Goal: Task Accomplishment & Management: Complete application form

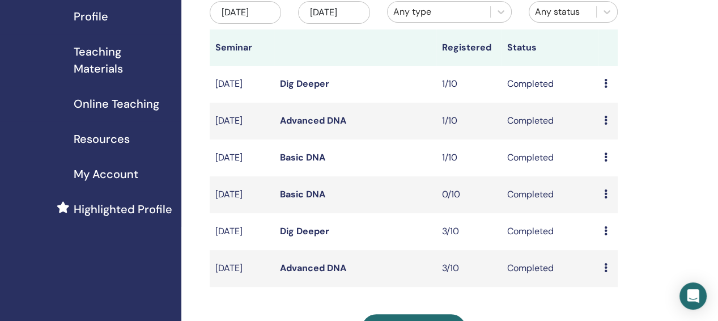
scroll to position [151, 0]
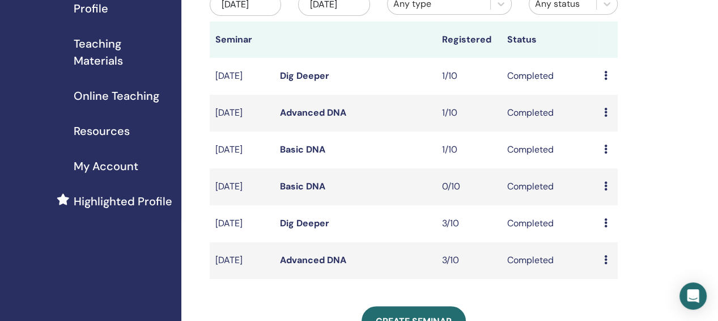
click at [604, 190] on icon at bounding box center [605, 185] width 3 height 9
click at [661, 173] on div "My Seminars You can customize the filter to explore upcoming seminars beyond th…" at bounding box center [450, 237] width 538 height 702
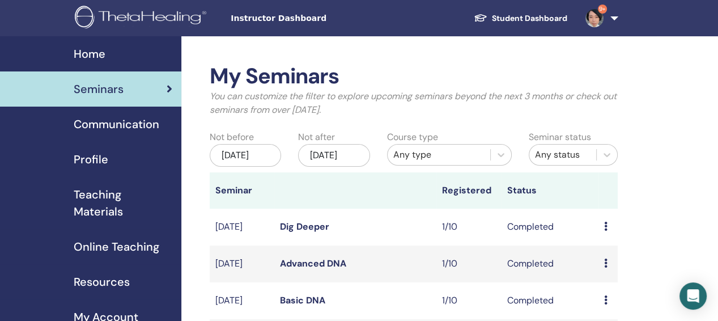
scroll to position [264, 0]
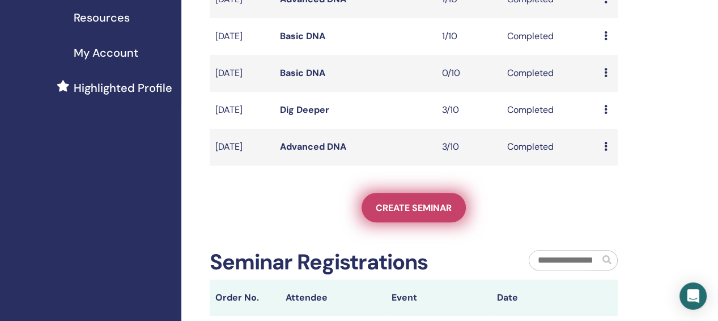
click at [423, 214] on span "Create seminar" at bounding box center [414, 208] width 76 height 12
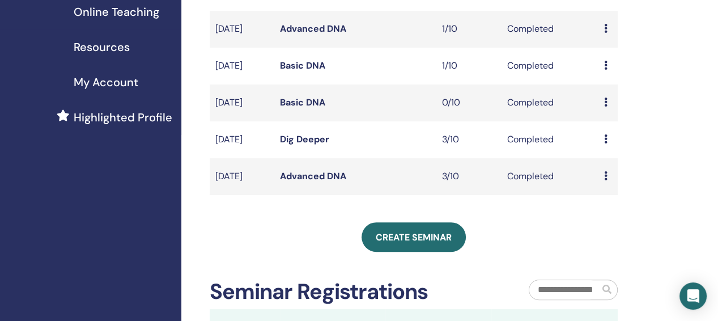
scroll to position [189, 0]
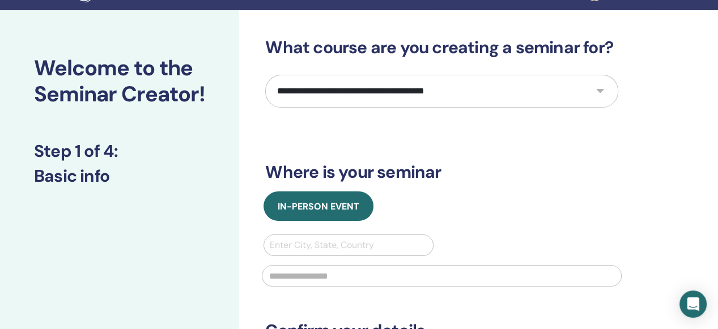
scroll to position [37, 0]
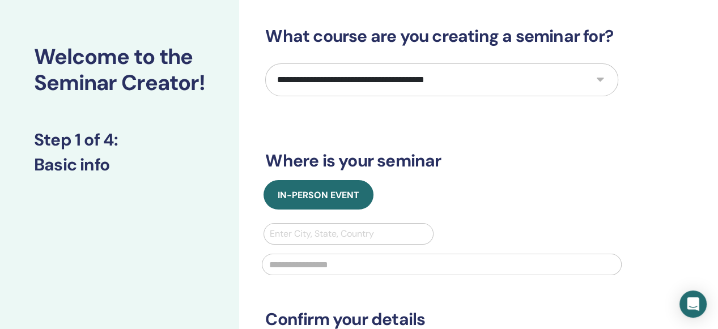
click at [598, 82] on select "**********" at bounding box center [441, 79] width 353 height 33
select select "*"
click at [265, 63] on select "**********" at bounding box center [441, 79] width 353 height 33
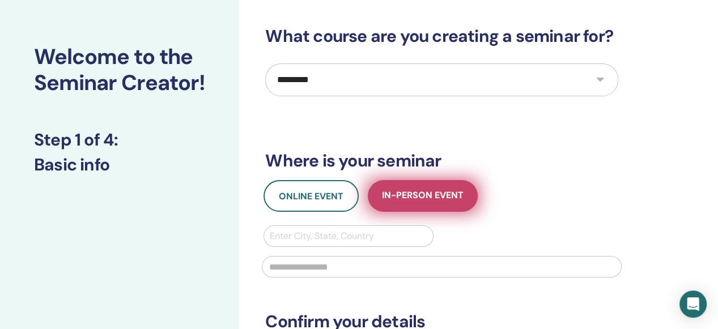
click at [430, 196] on span "In-Person Event" at bounding box center [423, 196] width 82 height 14
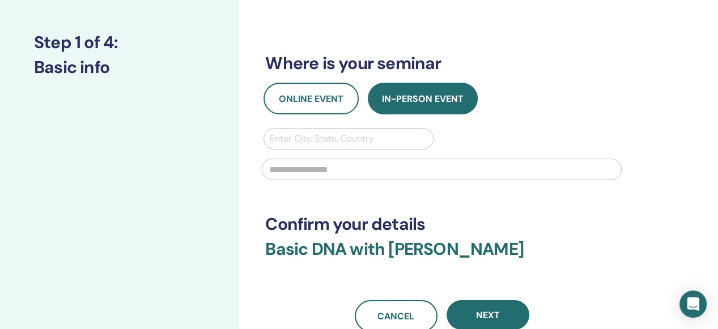
scroll to position [151, 0]
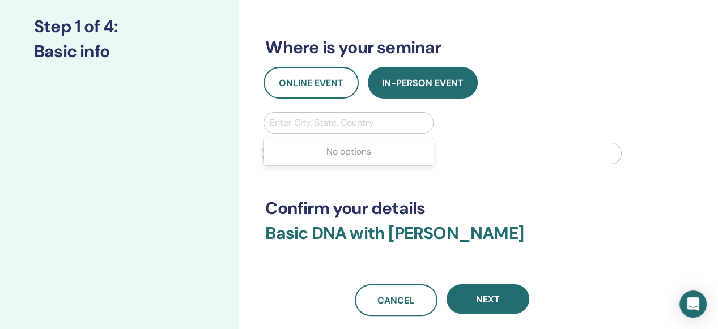
click at [321, 118] on div at bounding box center [348, 123] width 157 height 16
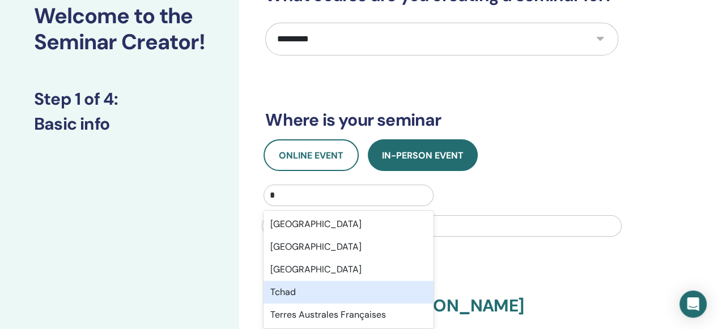
scroll to position [78, 0]
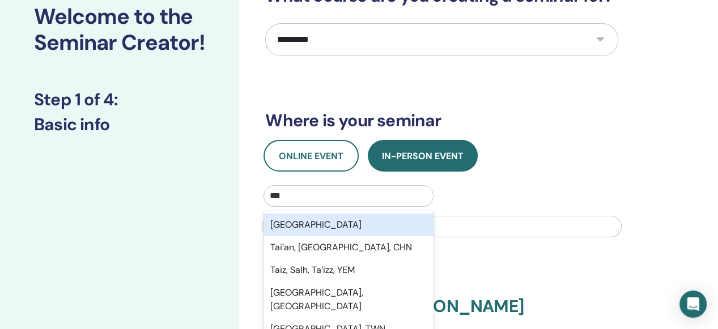
type input "**"
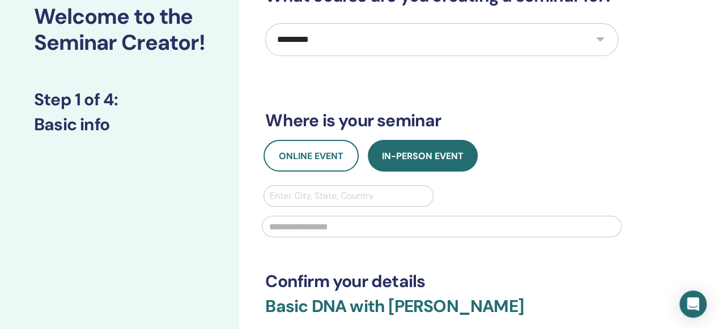
drag, startPoint x: 330, startPoint y: 201, endPoint x: 307, endPoint y: 210, distance: 25.1
click at [307, 210] on div at bounding box center [441, 225] width 373 height 37
click at [272, 188] on div at bounding box center [348, 196] width 157 height 16
click at [276, 193] on div at bounding box center [348, 196] width 157 height 16
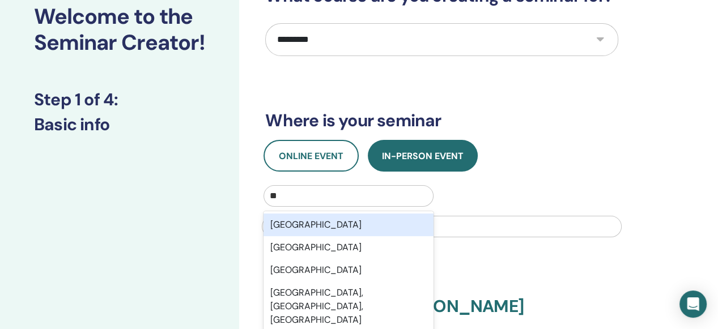
type input "***"
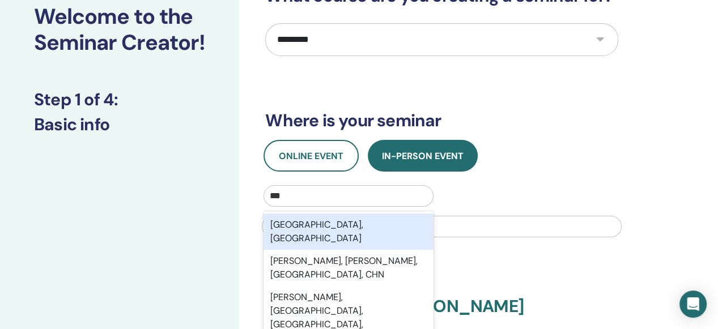
click at [291, 223] on div "[GEOGRAPHIC_DATA], [GEOGRAPHIC_DATA]" at bounding box center [347, 232] width 169 height 36
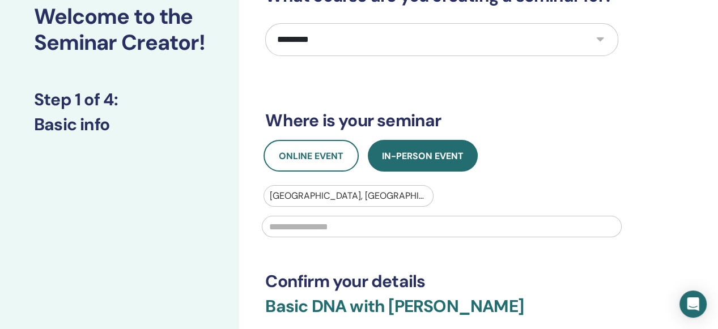
click at [280, 223] on input "text" at bounding box center [442, 227] width 360 height 22
paste input "**********"
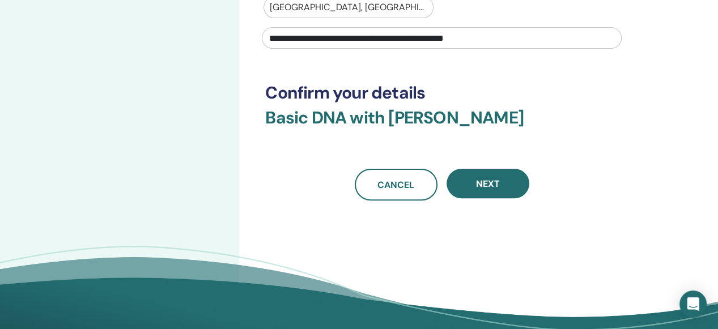
scroll to position [267, 0]
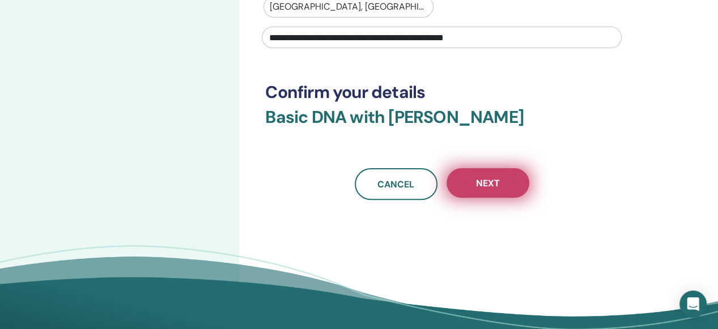
type input "**********"
click at [481, 179] on span "Next" at bounding box center [488, 183] width 24 height 12
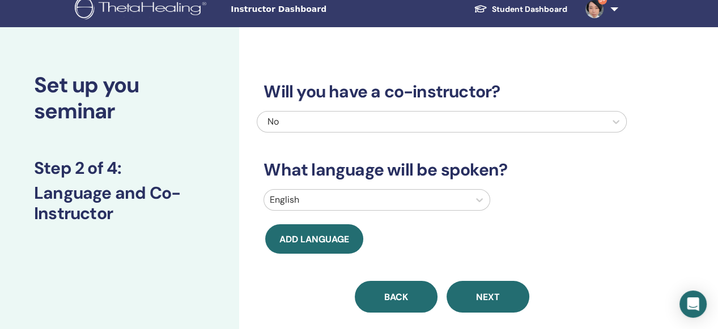
scroll to position [0, 0]
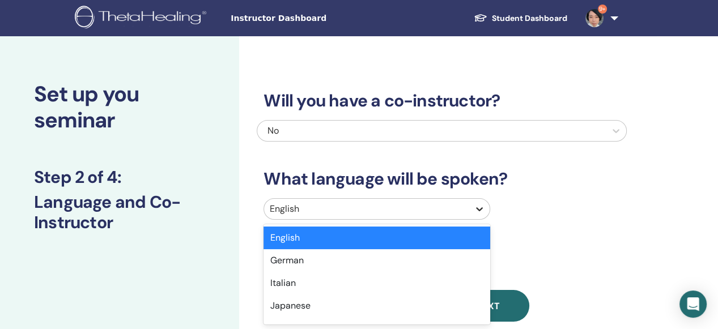
click at [481, 209] on icon at bounding box center [479, 208] width 11 height 11
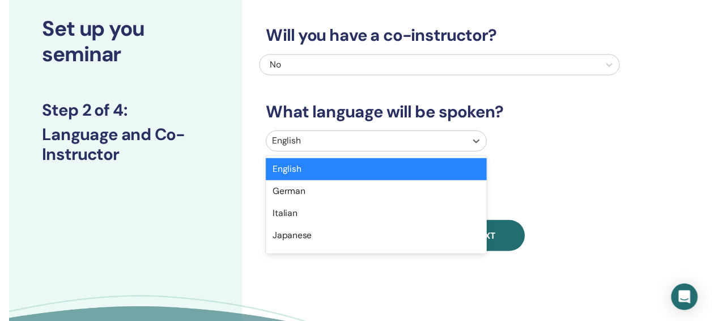
scroll to position [69, 0]
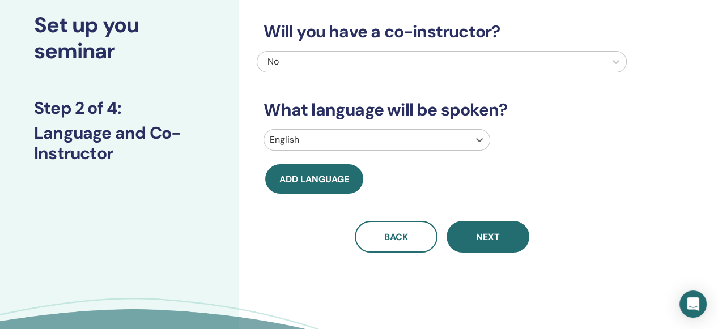
click at [301, 136] on div at bounding box center [367, 140] width 194 height 16
type input "*"
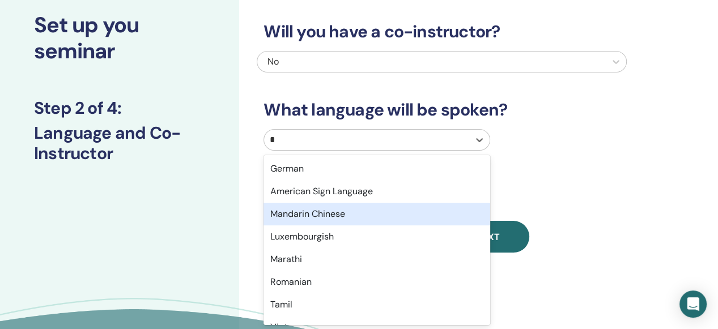
click at [309, 216] on div "Mandarin Chinese" at bounding box center [376, 214] width 227 height 23
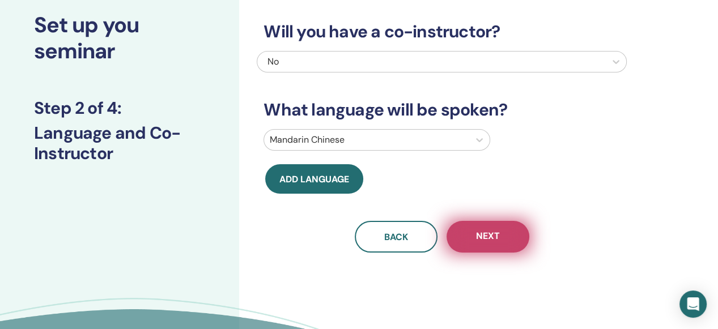
click at [500, 233] on button "Next" at bounding box center [487, 237] width 83 height 32
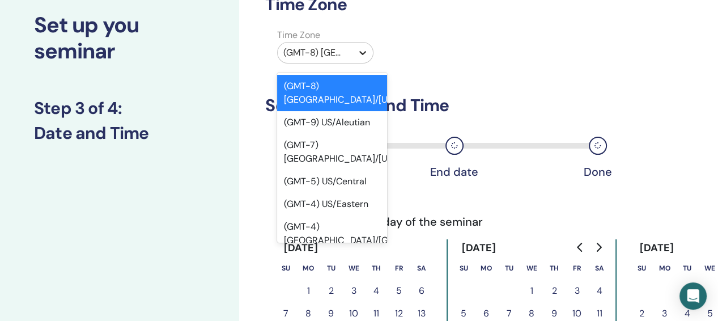
click at [361, 50] on icon at bounding box center [362, 52] width 11 height 11
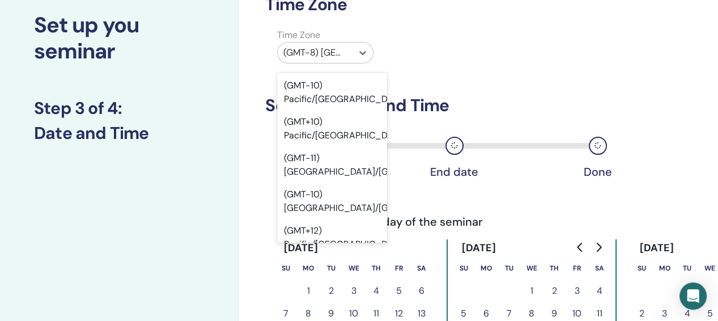
scroll to position [20082, 0]
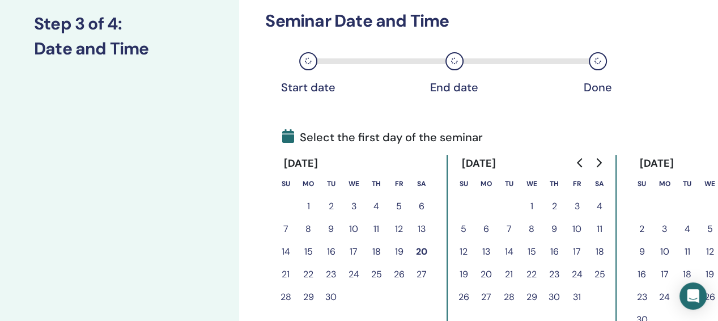
scroll to position [182, 0]
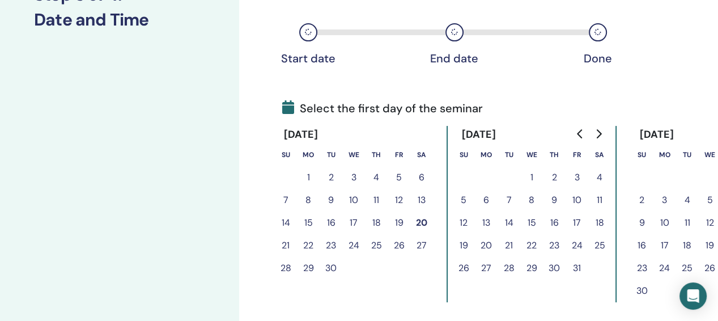
click at [421, 245] on button "27" at bounding box center [421, 245] width 23 height 23
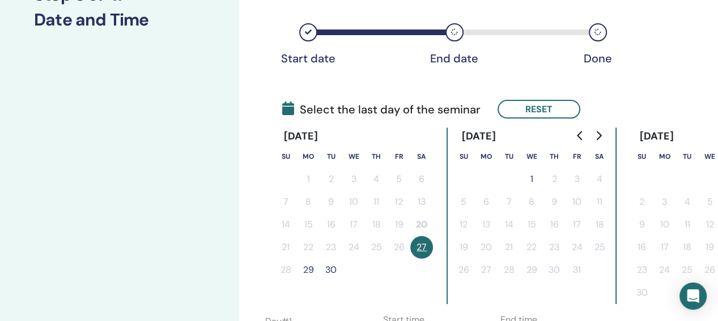
click at [307, 268] on button "29" at bounding box center [308, 269] width 23 height 23
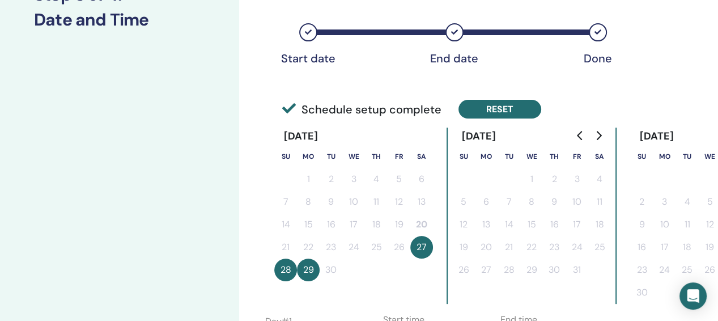
click at [488, 106] on button "Reset" at bounding box center [499, 109] width 83 height 19
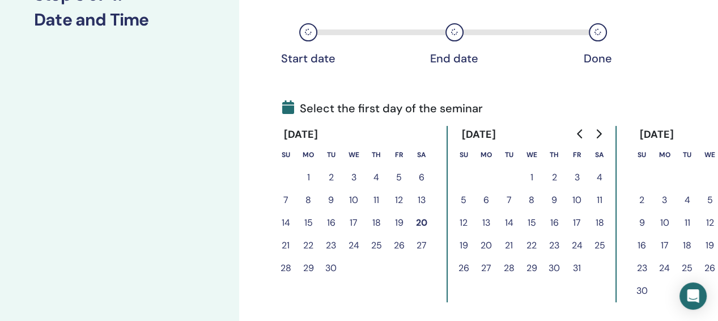
click at [400, 245] on button "26" at bounding box center [399, 245] width 23 height 23
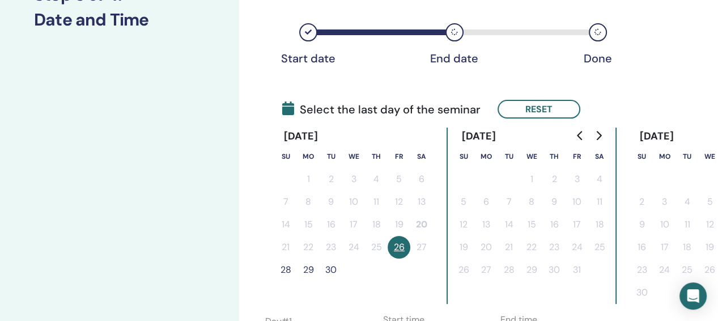
click at [286, 267] on button "28" at bounding box center [285, 269] width 23 height 23
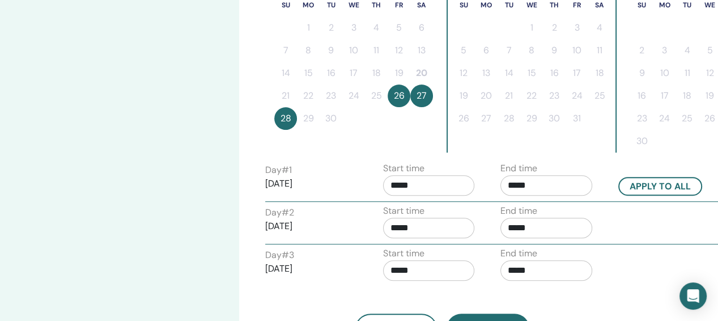
scroll to position [371, 0]
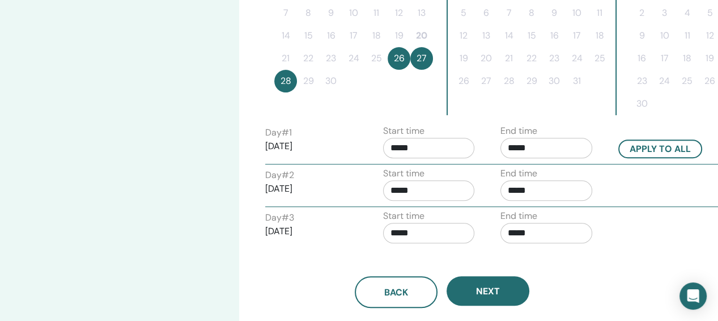
click at [420, 149] on input "*****" at bounding box center [429, 148] width 92 height 20
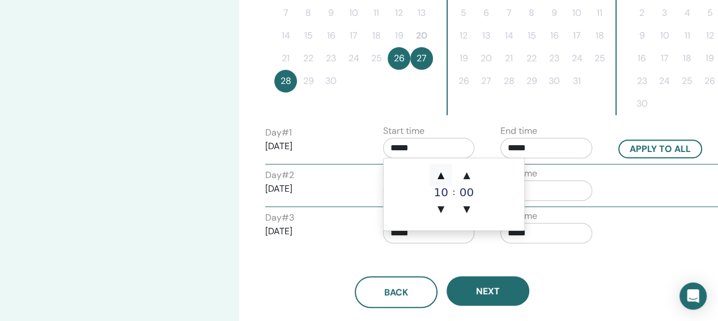
click at [440, 174] on span "▲" at bounding box center [440, 175] width 23 height 23
type input "*****"
click at [530, 149] on input "*****" at bounding box center [546, 148] width 92 height 20
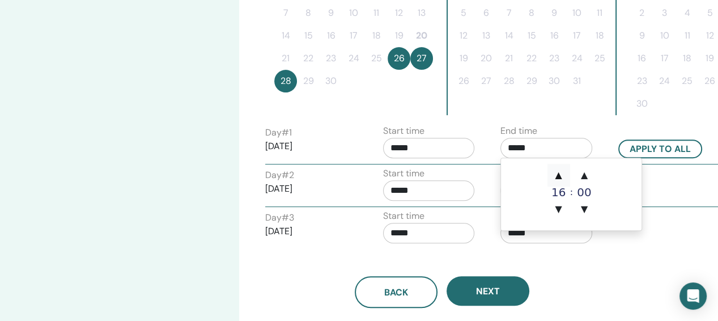
click at [557, 172] on span "▲" at bounding box center [558, 175] width 23 height 23
click at [583, 172] on span "▲" at bounding box center [584, 175] width 23 height 23
click at [584, 175] on span "▲" at bounding box center [584, 175] width 23 height 23
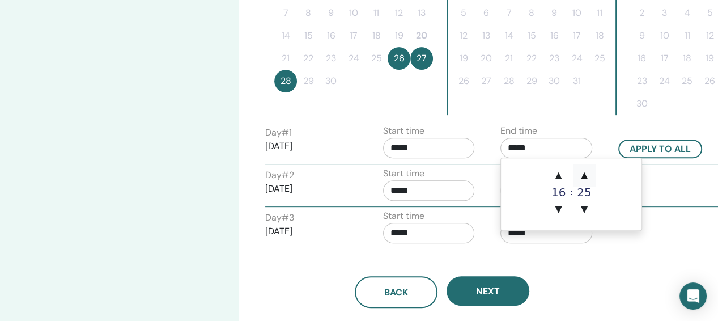
click at [584, 175] on span "▲" at bounding box center [584, 175] width 23 height 23
type input "*****"
click at [652, 144] on button "Apply to all" at bounding box center [660, 148] width 84 height 19
type input "*****"
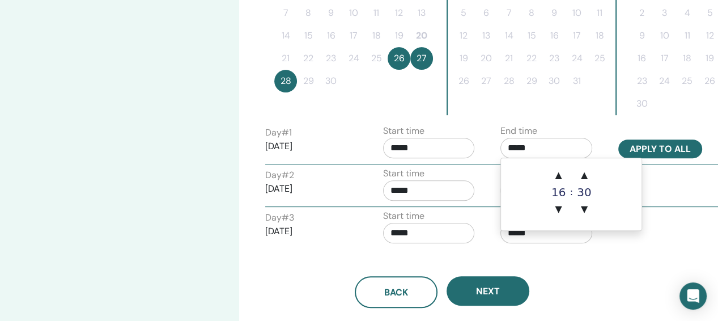
type input "*****"
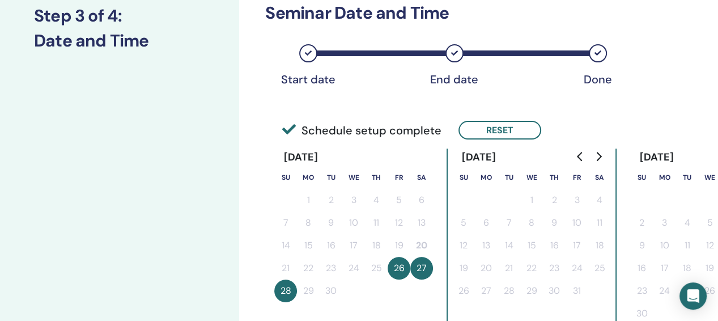
scroll to position [145, 0]
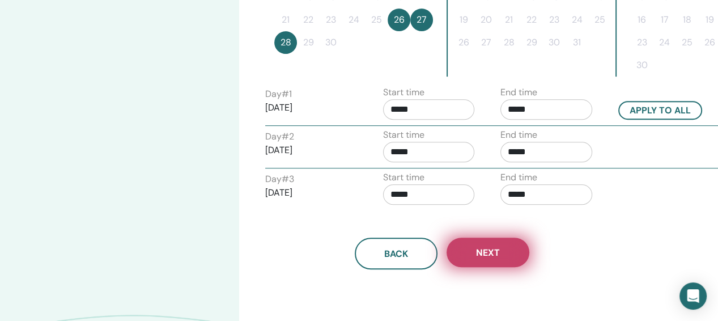
click at [480, 253] on span "Next" at bounding box center [488, 252] width 24 height 12
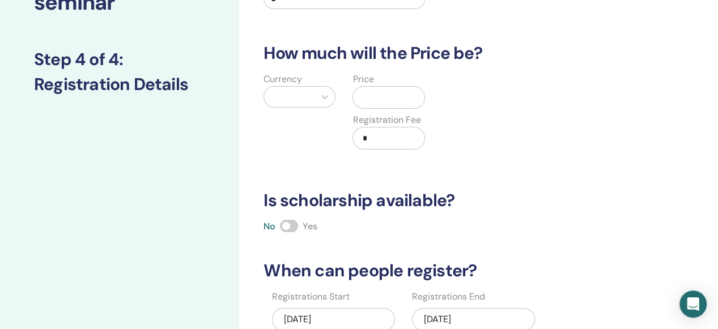
scroll to position [107, 0]
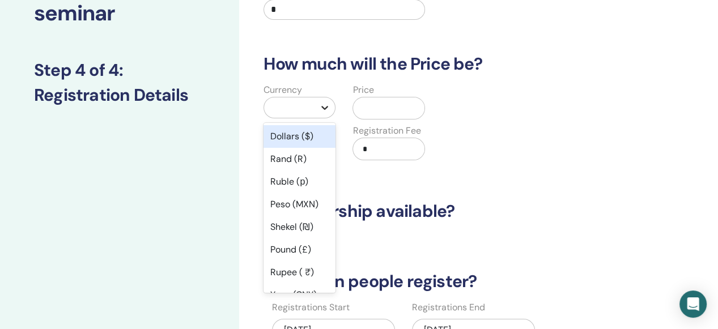
click at [325, 110] on icon at bounding box center [324, 107] width 11 height 11
click at [295, 141] on div "Dollars ($)" at bounding box center [299, 136] width 72 height 23
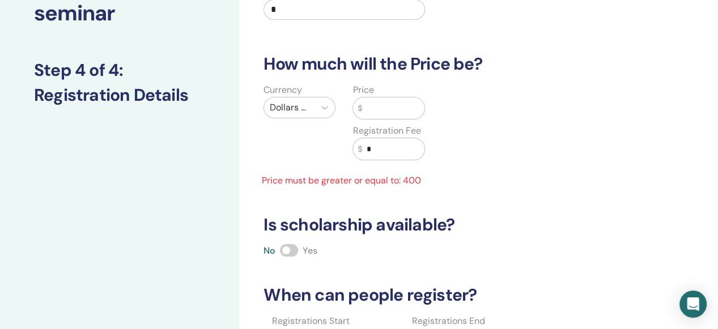
click at [365, 109] on input "text" at bounding box center [393, 108] width 62 height 22
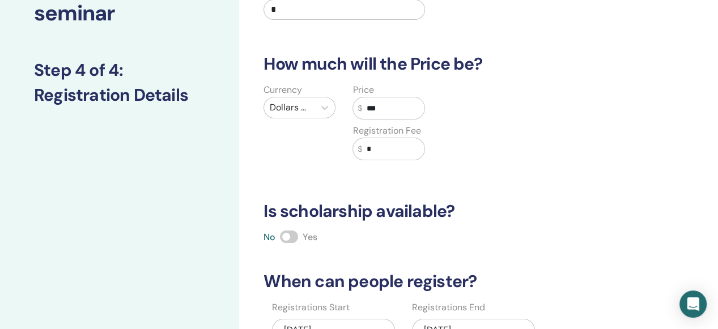
type input "***"
drag, startPoint x: 377, startPoint y: 145, endPoint x: 352, endPoint y: 145, distance: 24.9
click at [352, 145] on div "$ *" at bounding box center [388, 149] width 72 height 23
drag, startPoint x: 370, startPoint y: 144, endPoint x: 389, endPoint y: 147, distance: 19.0
click at [389, 147] on input "***" at bounding box center [393, 149] width 62 height 22
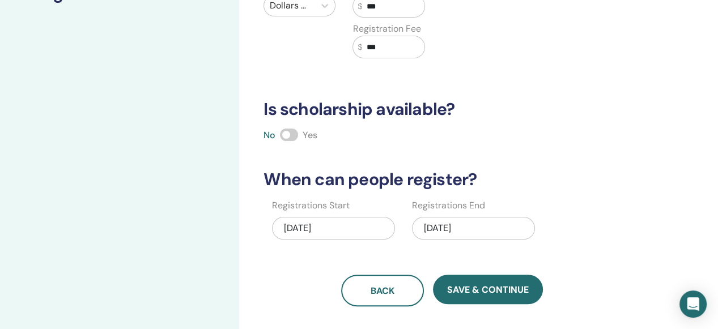
scroll to position [258, 0]
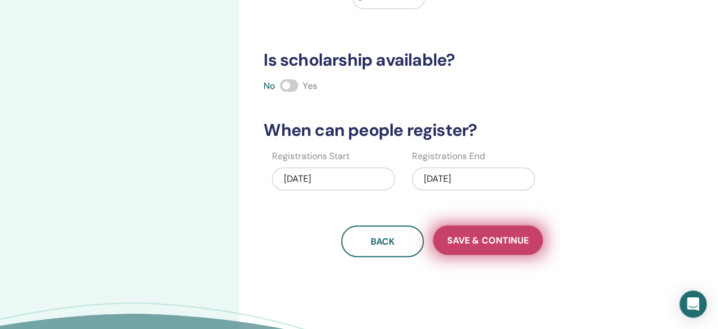
type input "***"
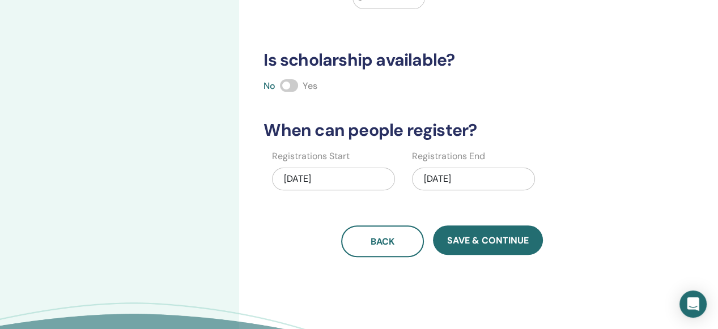
drag, startPoint x: 479, startPoint y: 239, endPoint x: 574, endPoint y: 107, distance: 162.0
click at [574, 107] on div "How many people can attend? Number of Seats * How much will the Price be? Curre…" at bounding box center [442, 31] width 370 height 452
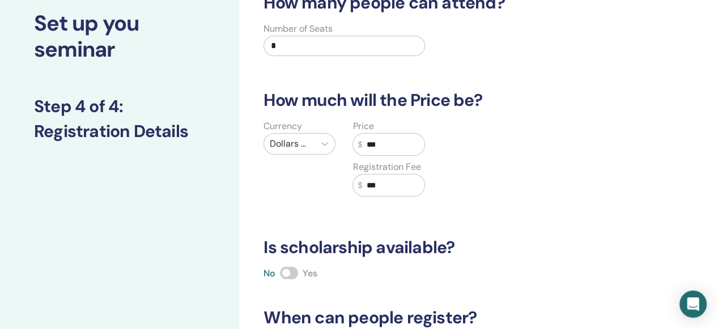
scroll to position [69, 0]
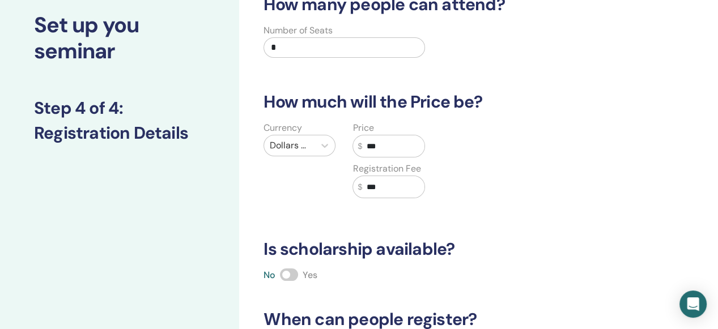
click at [282, 47] on input "*" at bounding box center [343, 47] width 161 height 20
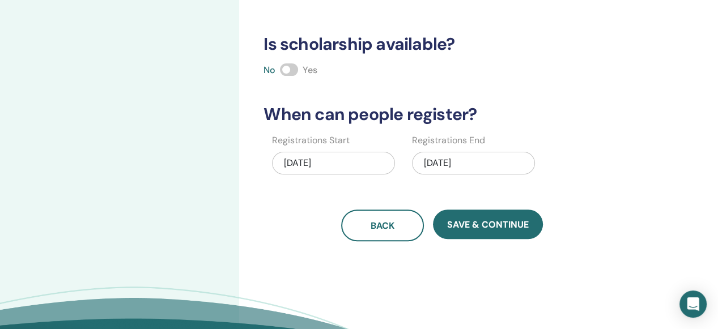
scroll to position [296, 0]
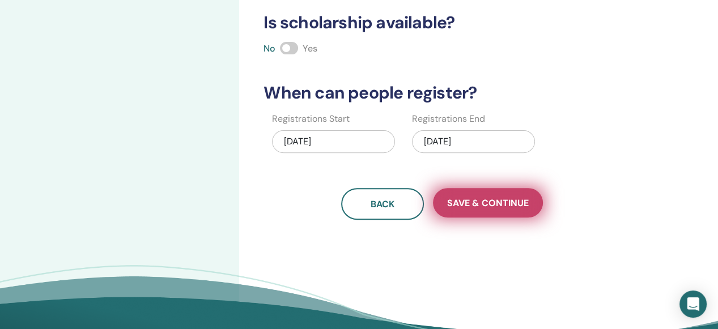
type input "**"
click at [465, 200] on span "Save & Continue" at bounding box center [488, 203] width 82 height 12
click at [500, 208] on button "Save & Continue" at bounding box center [488, 202] width 110 height 29
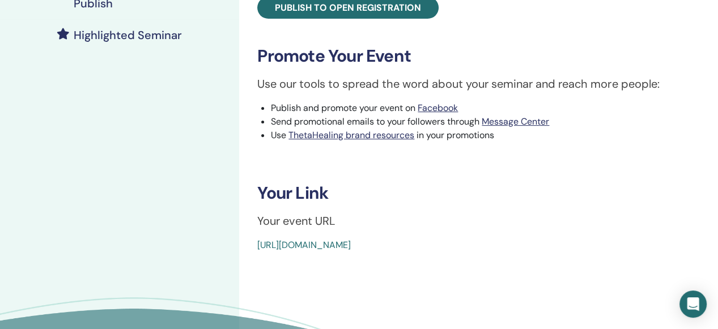
scroll to position [340, 0]
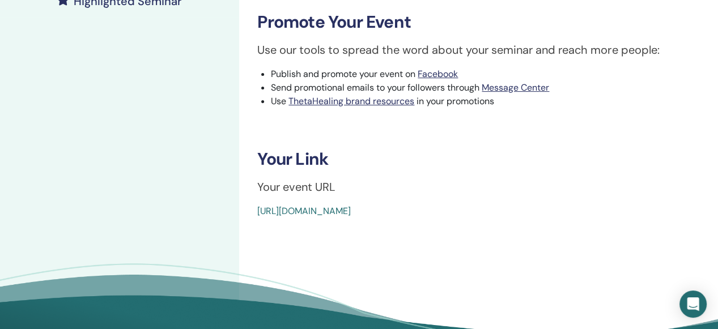
drag, startPoint x: 255, startPoint y: 215, endPoint x: 523, endPoint y: 223, distance: 268.1
click at [523, 223] on div "Basic DNA Event Type In-Person Event Status Not Published Registrations 0/10 Pu…" at bounding box center [478, 36] width 479 height 680
copy link "[URL][DOMAIN_NAME]"
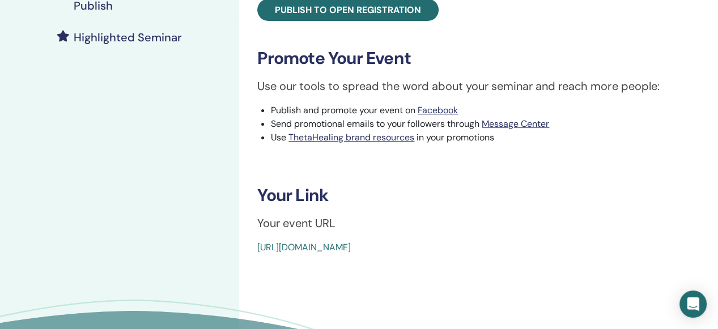
scroll to position [151, 0]
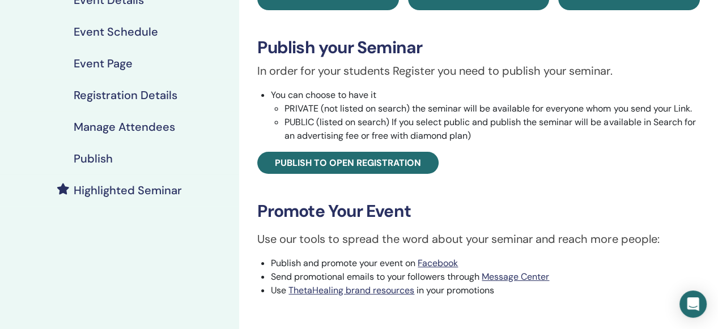
click at [96, 160] on h4 "Publish" at bounding box center [93, 159] width 39 height 14
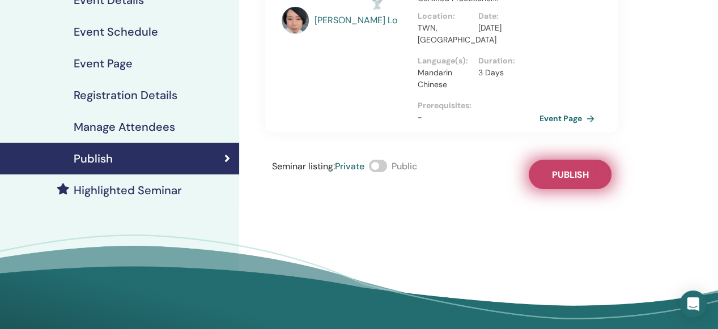
click at [563, 175] on span "Publish" at bounding box center [569, 175] width 37 height 12
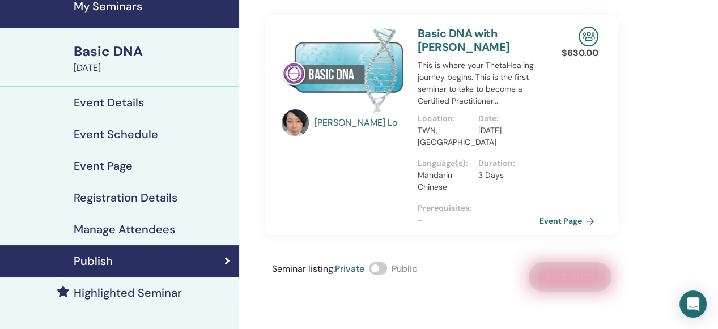
scroll to position [37, 0]
